Goal: Information Seeking & Learning: Learn about a topic

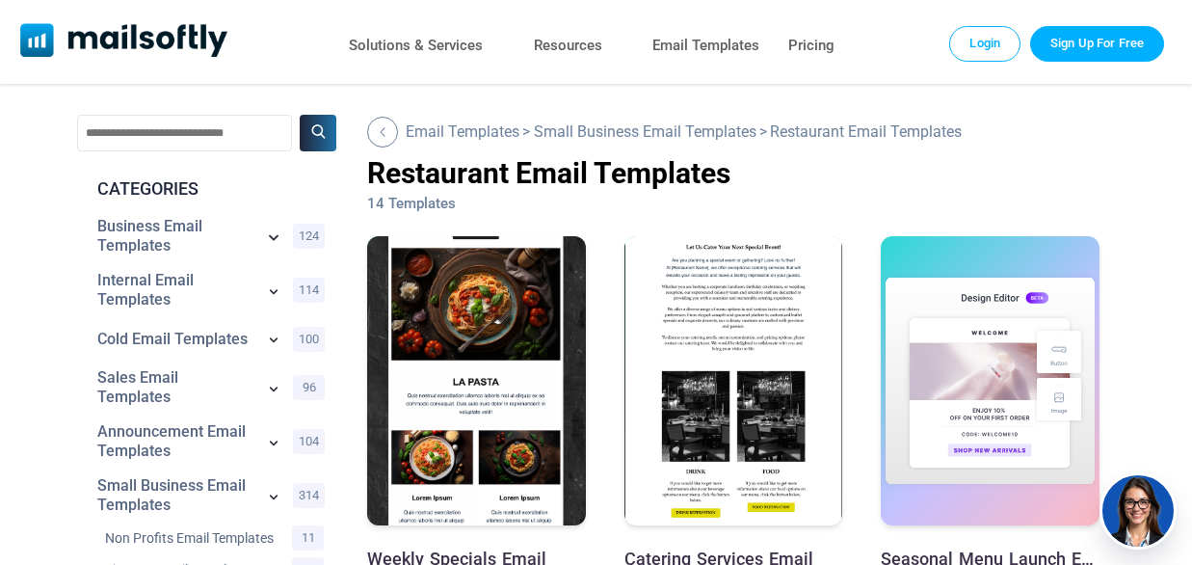
click at [273, 233] on icon at bounding box center [273, 236] width 23 height 23
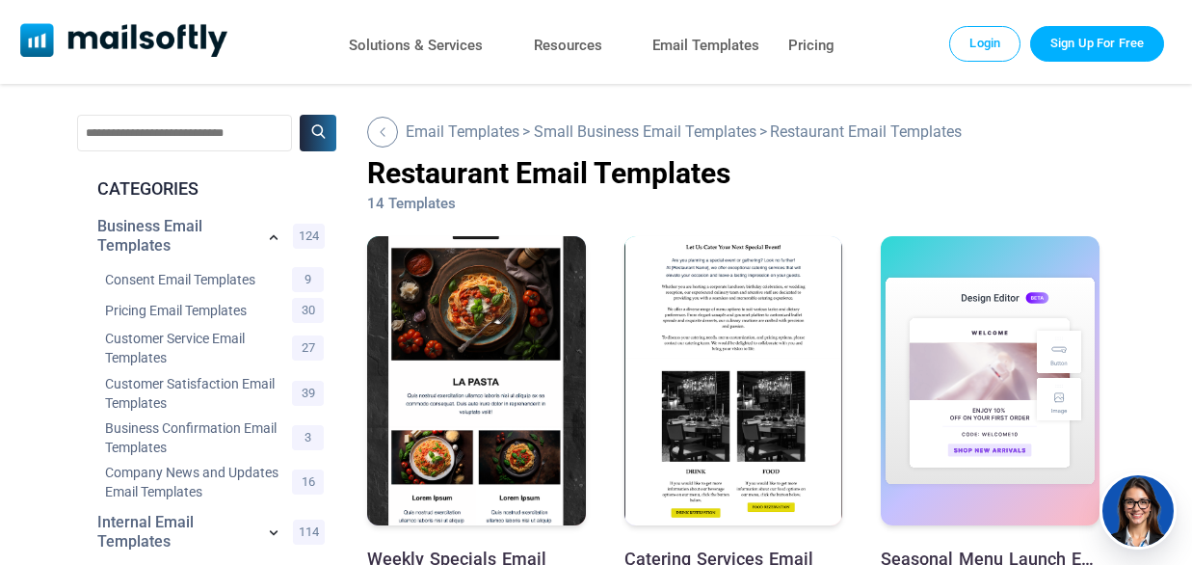
click at [273, 233] on icon at bounding box center [273, 237] width 19 height 19
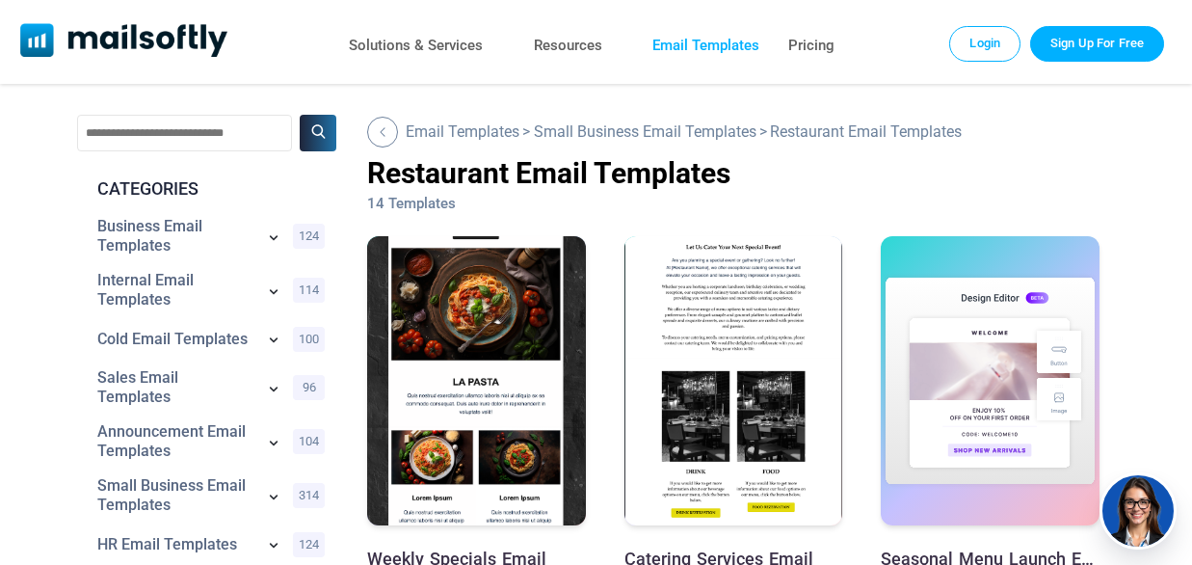
click at [723, 49] on link "Email Templates" at bounding box center [705, 46] width 107 height 28
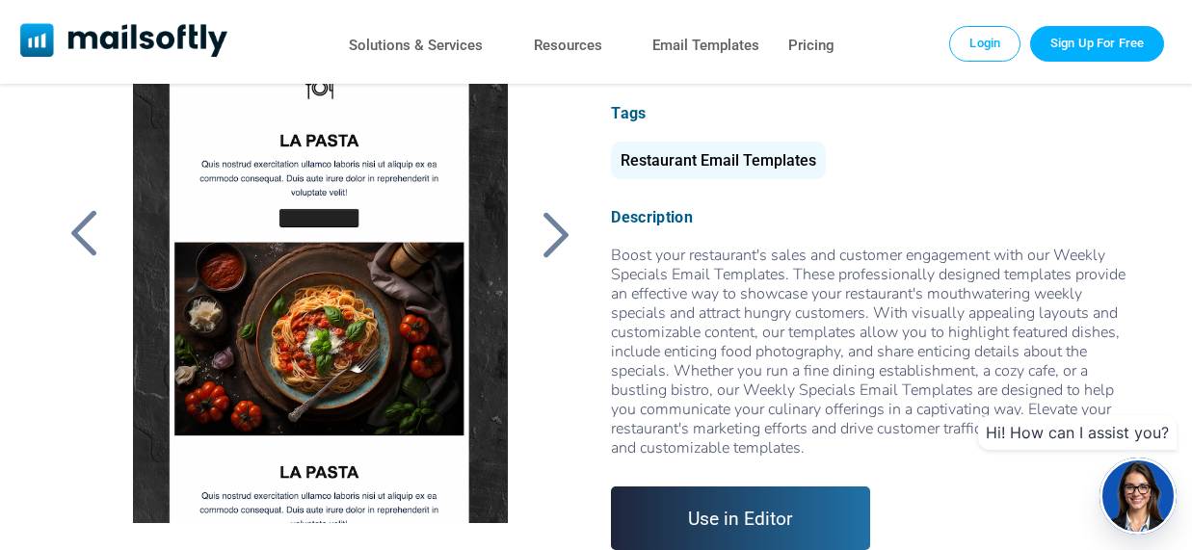
scroll to position [96, 0]
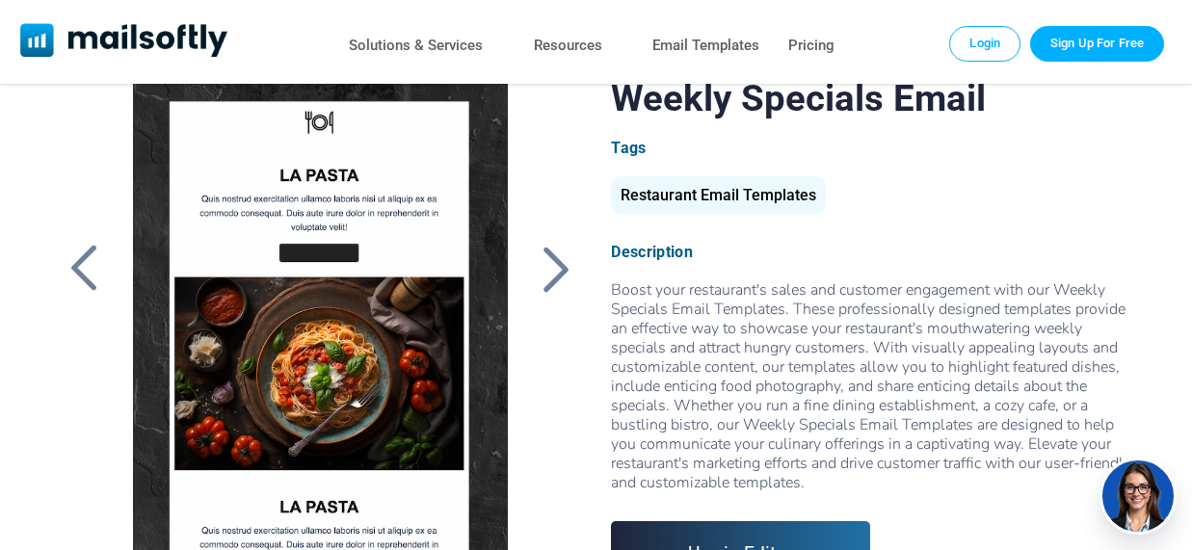
drag, startPoint x: 348, startPoint y: 289, endPoint x: 344, endPoint y: 211, distance: 78.2
click at [344, 211] on div at bounding box center [320, 317] width 417 height 482
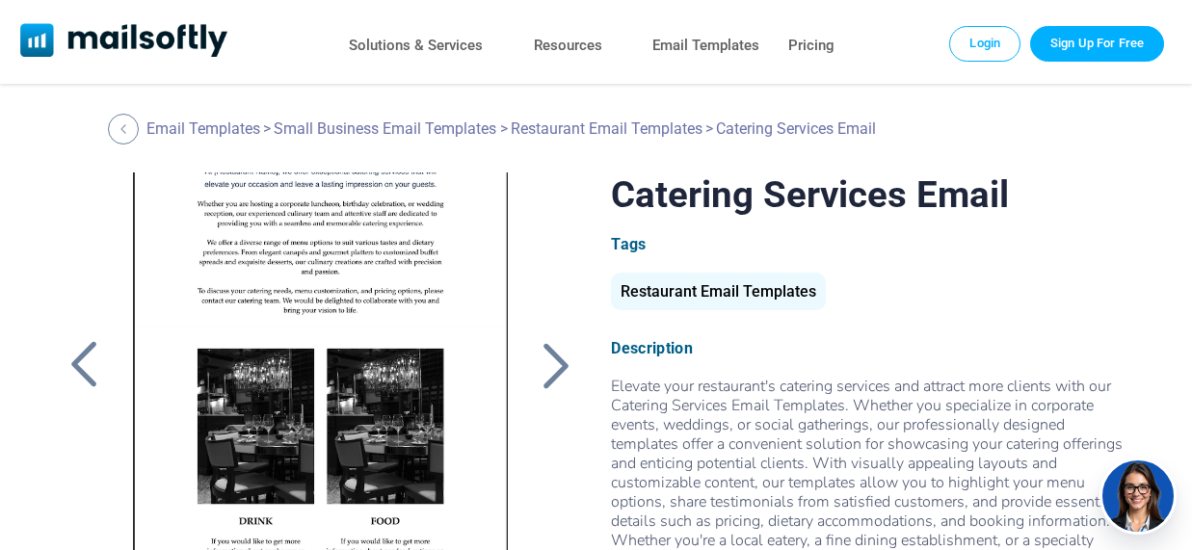
scroll to position [282, 0]
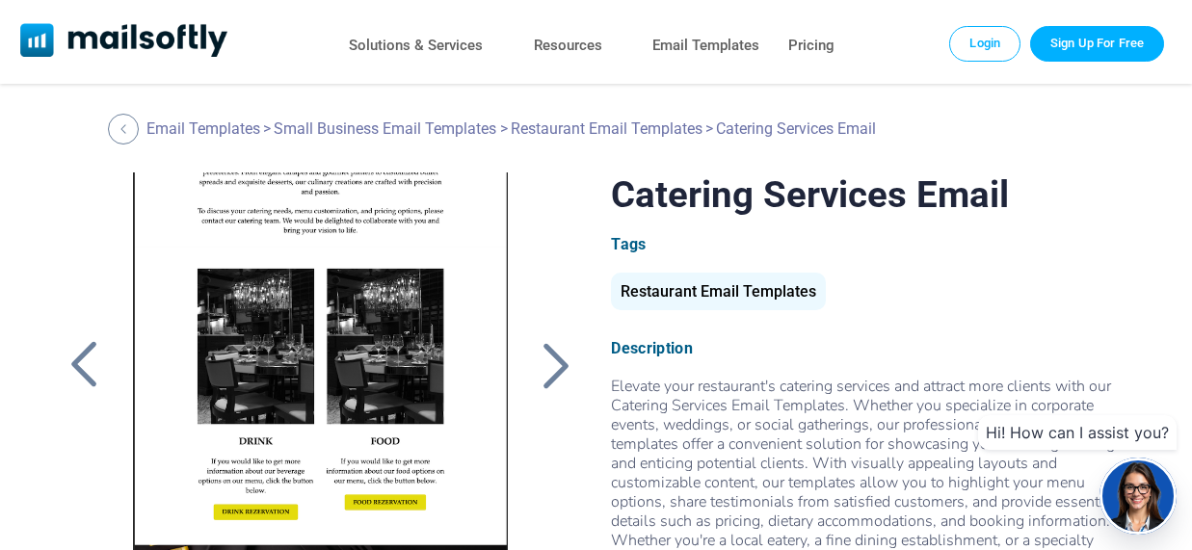
click at [265, 320] on div at bounding box center [320, 413] width 417 height 482
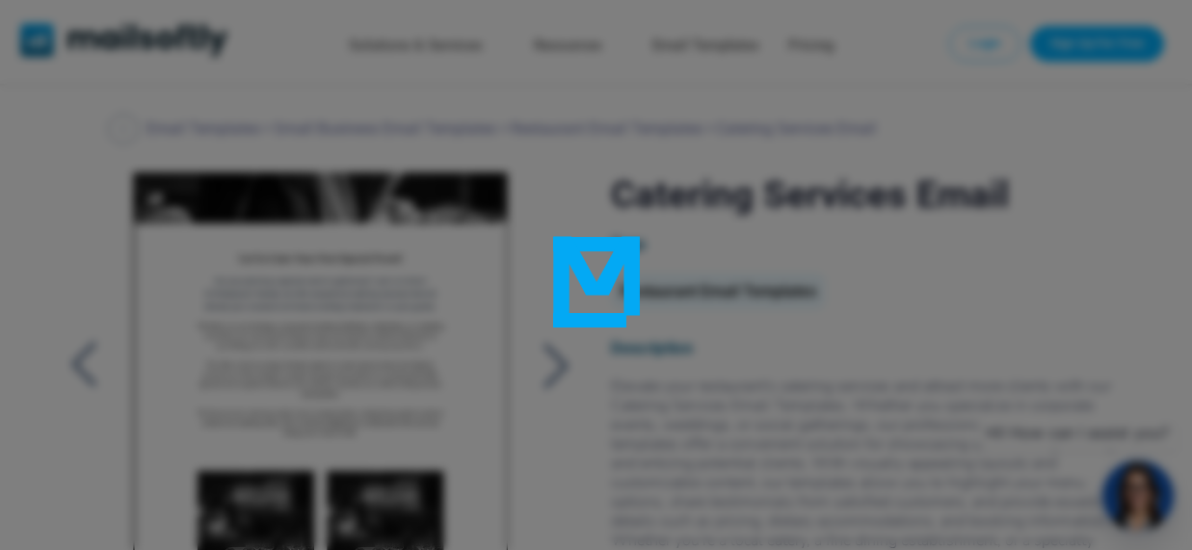
scroll to position [0, 0]
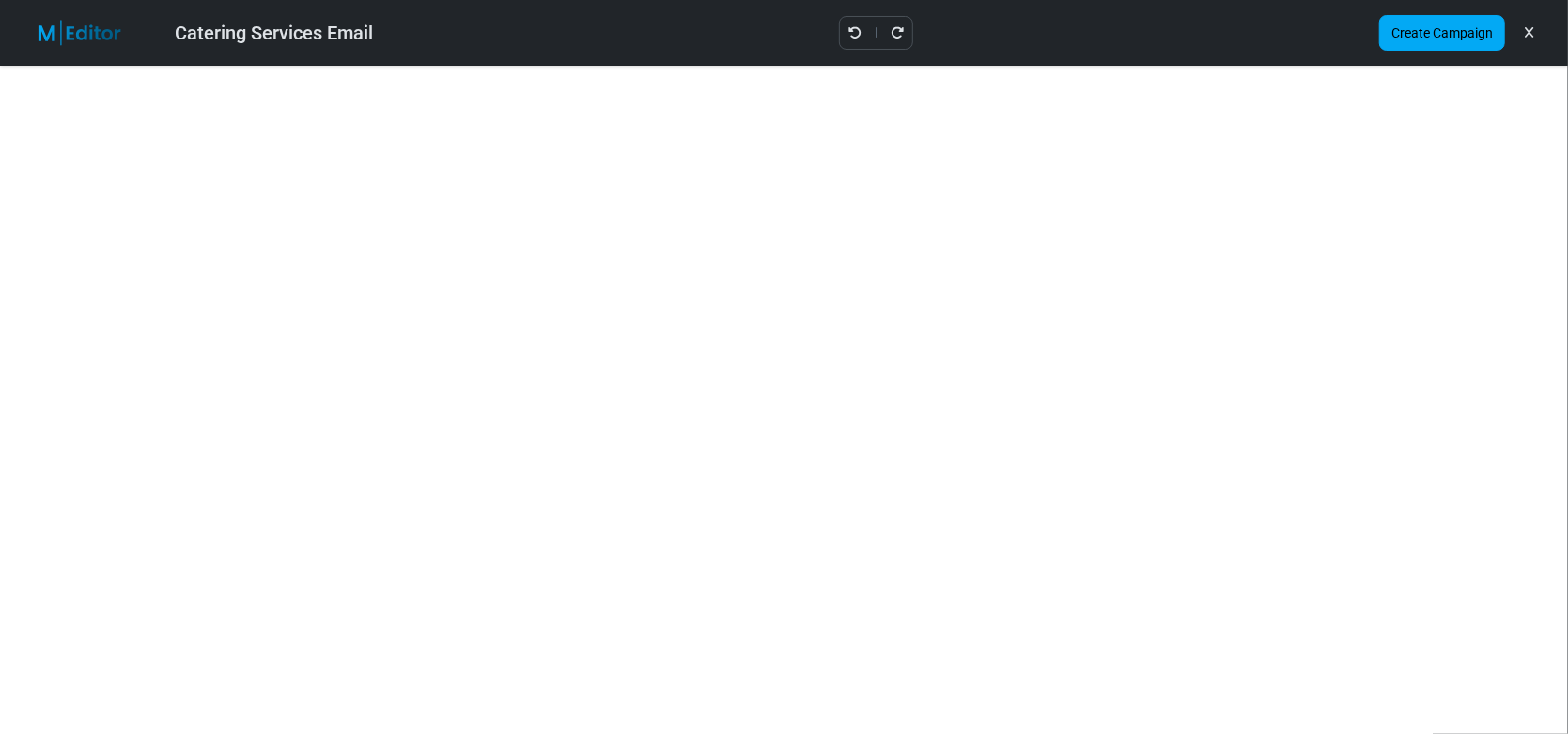
click at [1176, 33] on icon at bounding box center [1529, 33] width 9 height 1
click at [1176, 23] on link at bounding box center [1529, 32] width 18 height 32
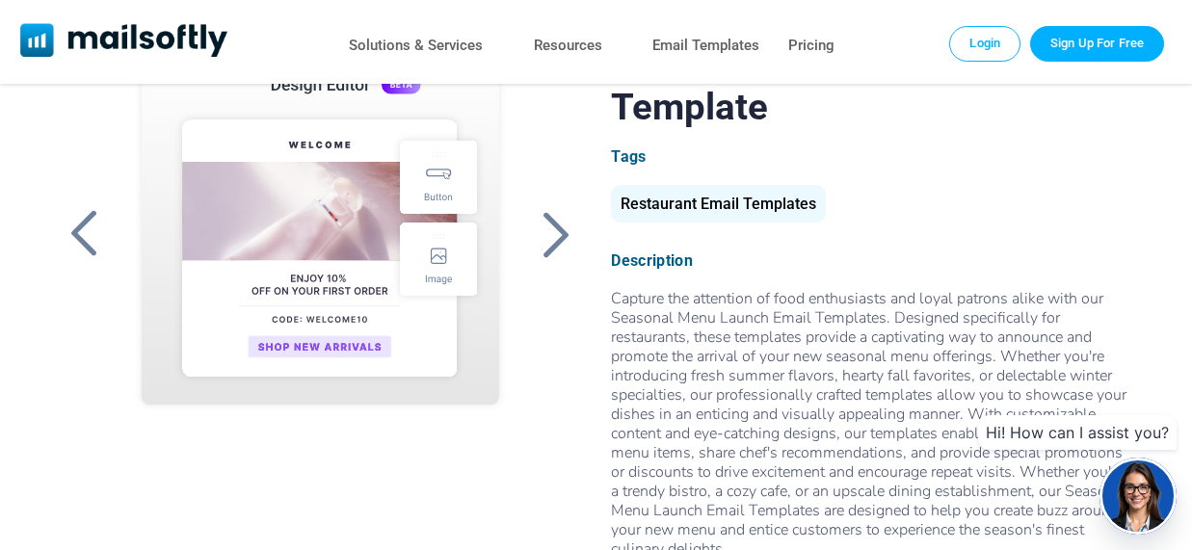
scroll to position [96, 0]
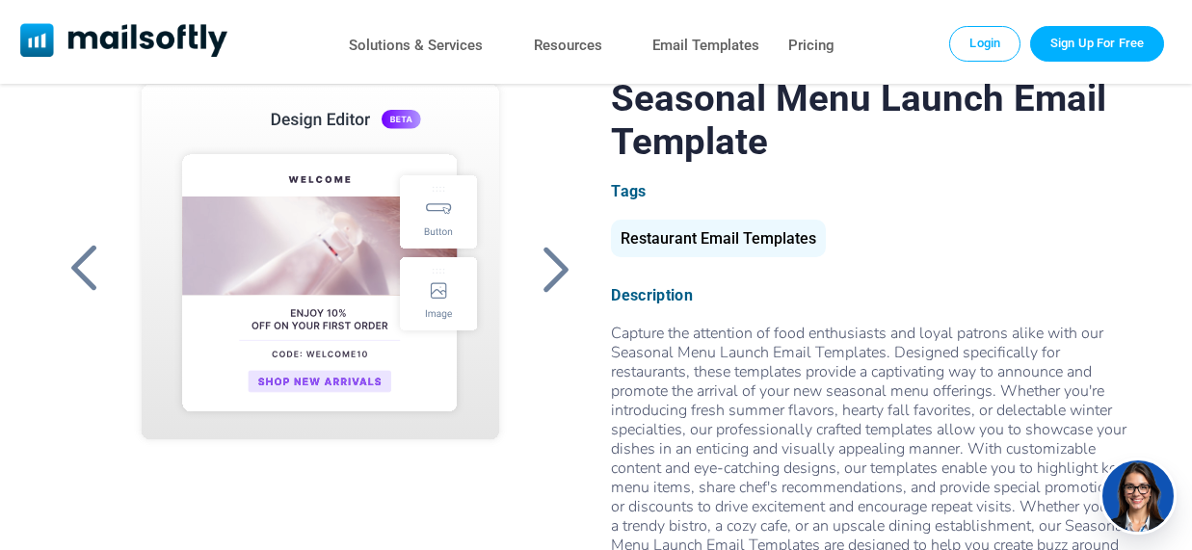
click at [442, 298] on div at bounding box center [320, 317] width 417 height 482
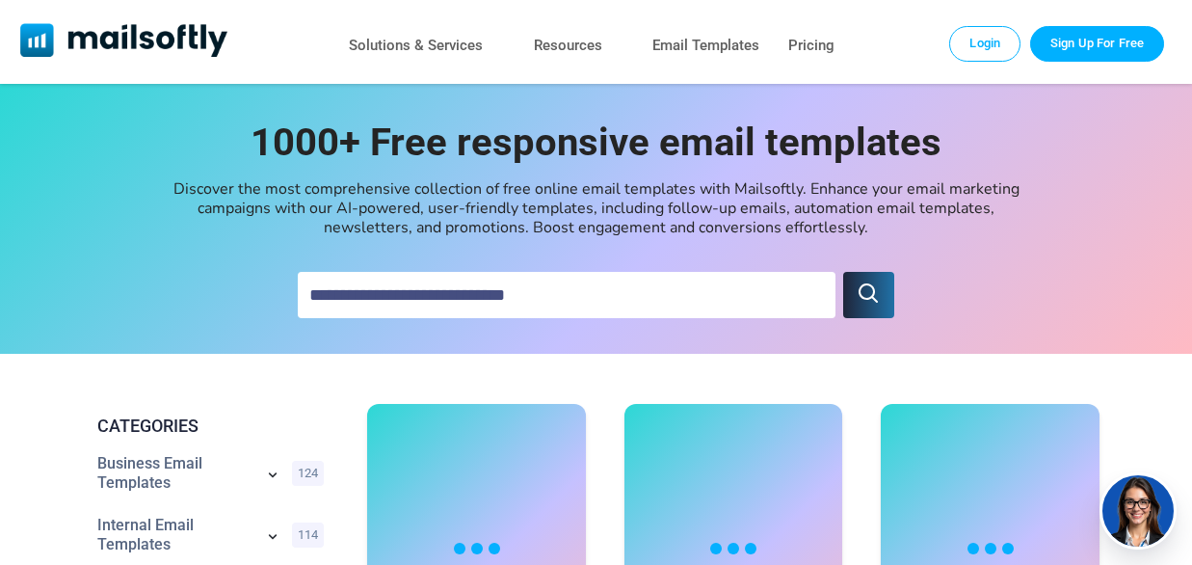
click at [475, 303] on input "text" at bounding box center [566, 295] width 537 height 46
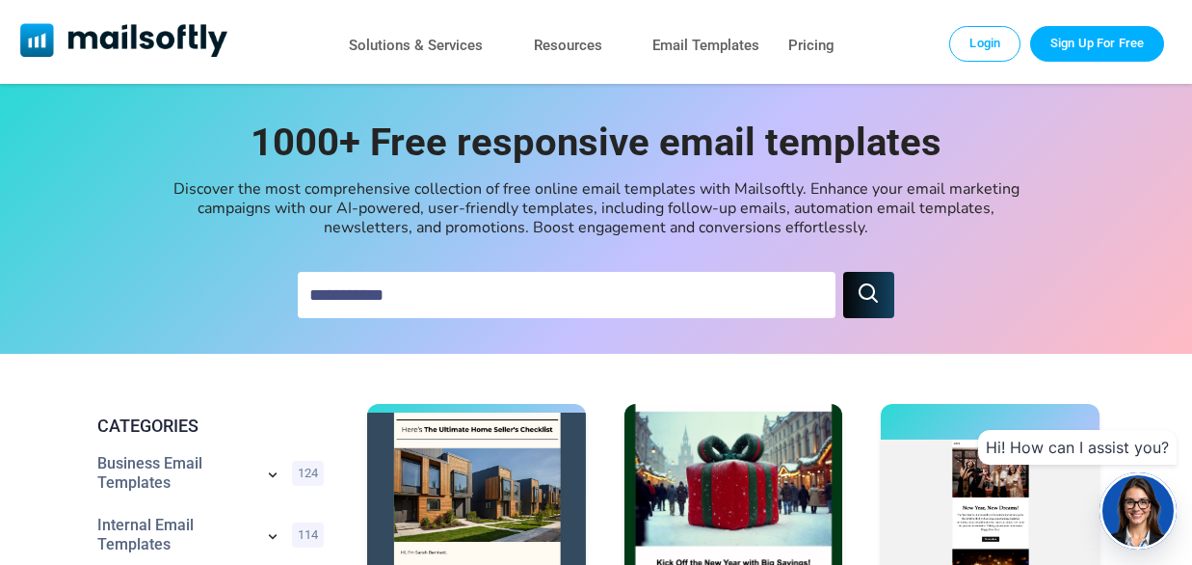
type input "**********"
click at [868, 284] on icon "submit" at bounding box center [868, 292] width 19 height 19
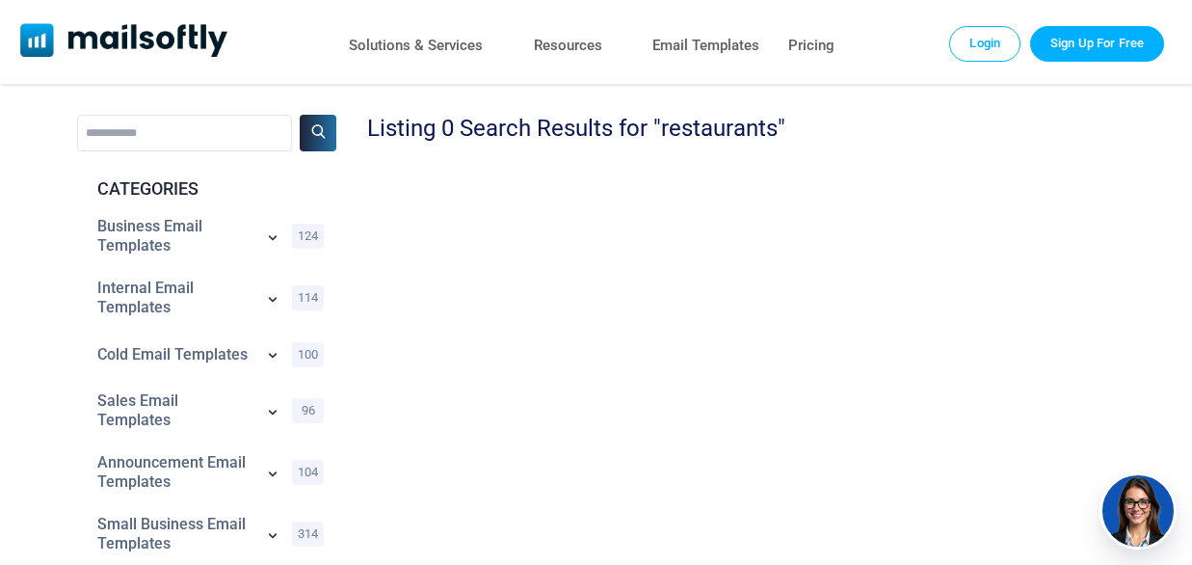
click at [155, 132] on input "**********" at bounding box center [184, 133] width 215 height 37
type input "*"
click at [317, 140] on button at bounding box center [318, 133] width 37 height 37
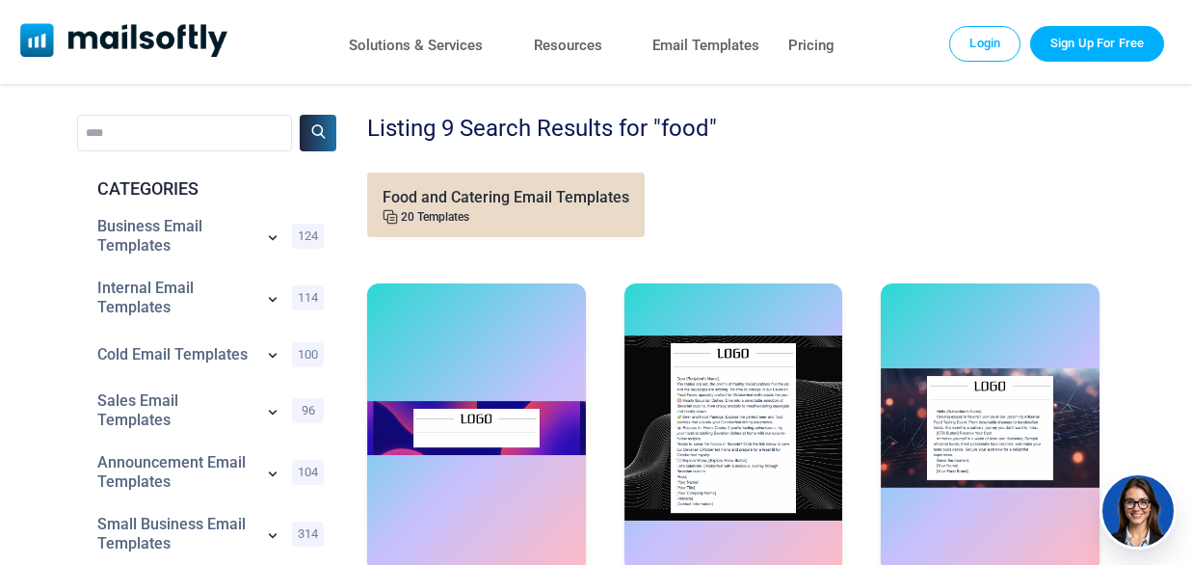
click at [142, 139] on input "****" at bounding box center [184, 133] width 215 height 37
type input "**********"
click at [313, 123] on button at bounding box center [318, 133] width 37 height 37
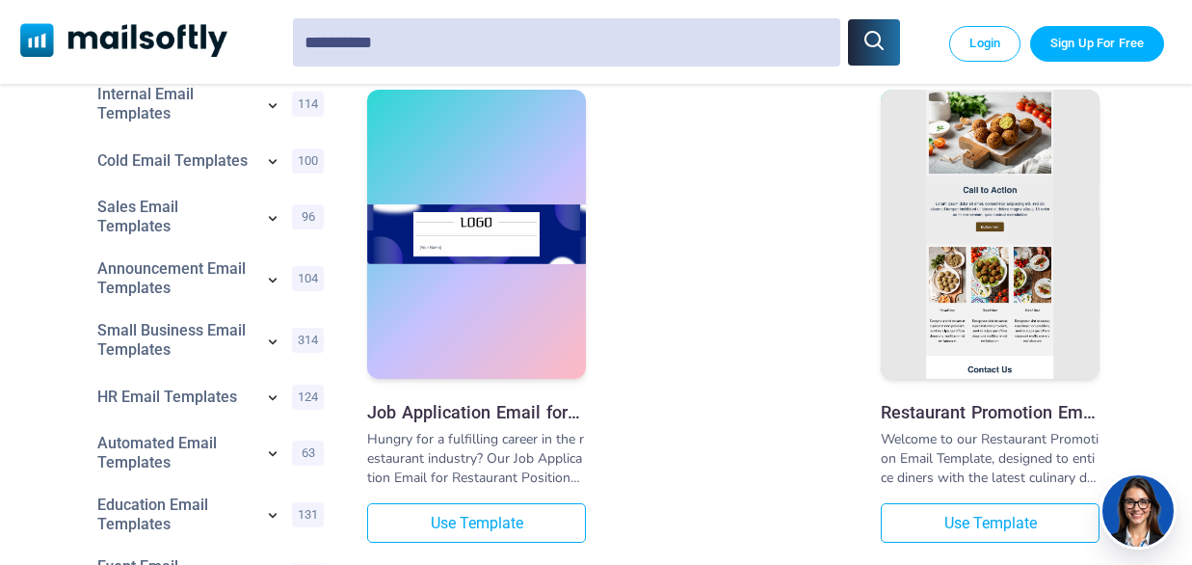
scroll to position [193, 0]
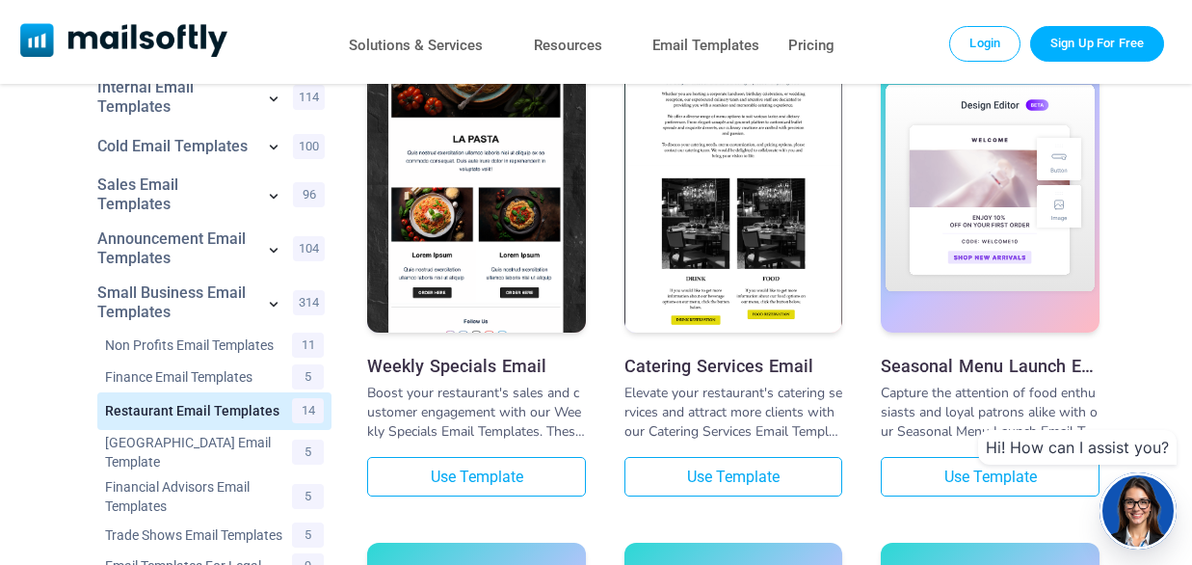
scroll to position [96, 0]
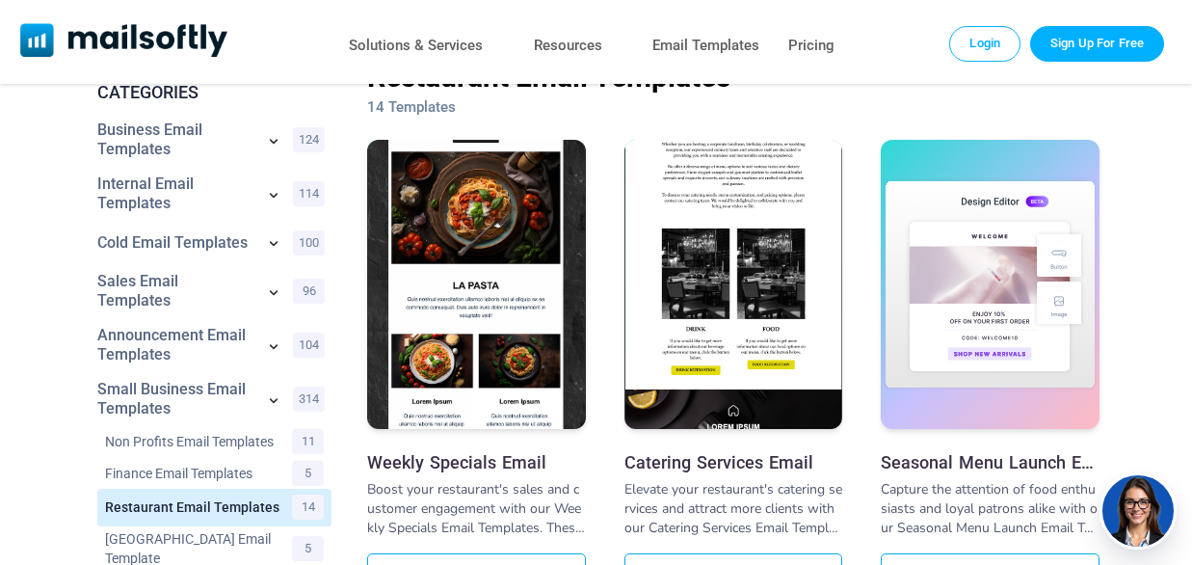
drag, startPoint x: 444, startPoint y: 274, endPoint x: 730, endPoint y: 227, distance: 289.9
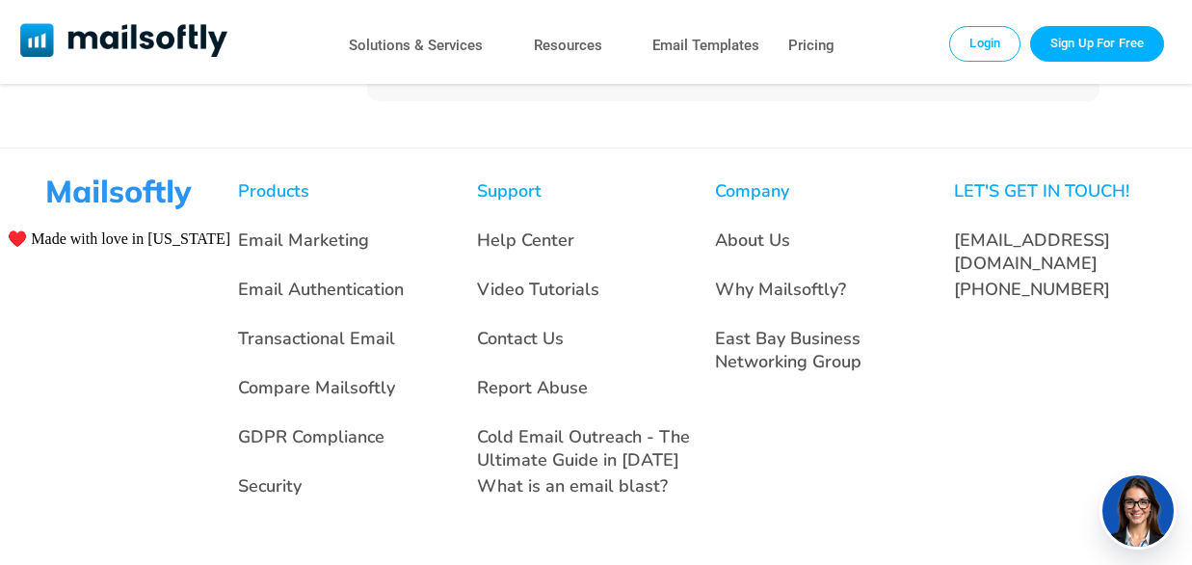
scroll to position [2902, 0]
click at [331, 245] on link "Email Marketing" at bounding box center [303, 239] width 131 height 23
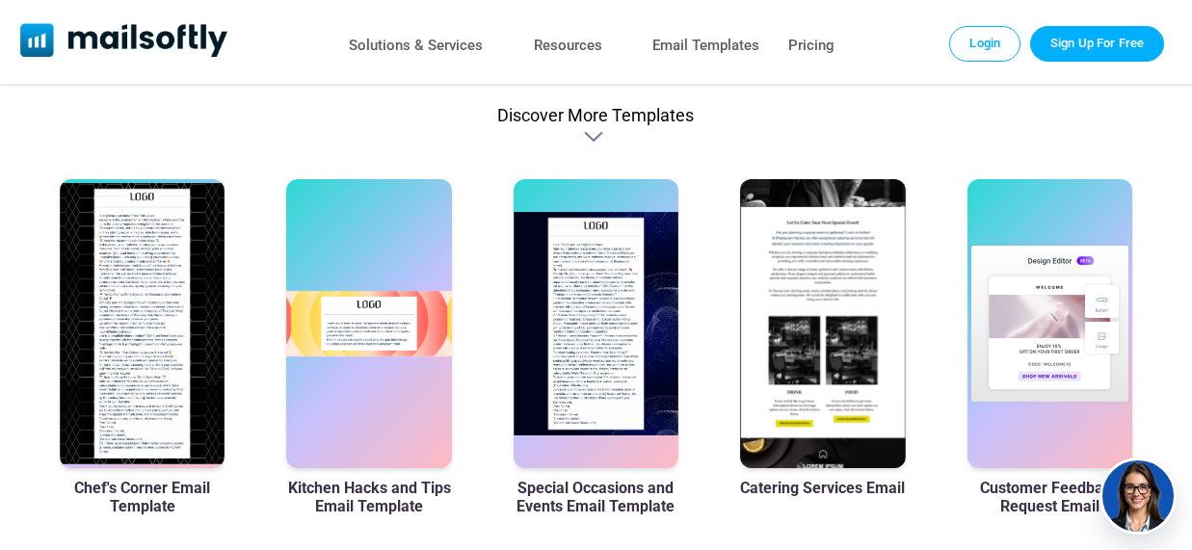
scroll to position [1253, 0]
